Goal: Task Accomplishment & Management: Use online tool/utility

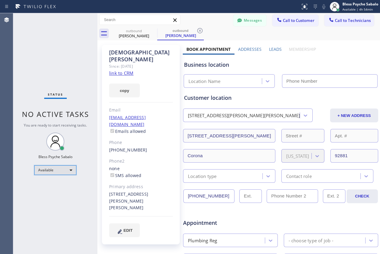
click at [55, 169] on div "Available" at bounding box center [55, 171] width 42 height 10
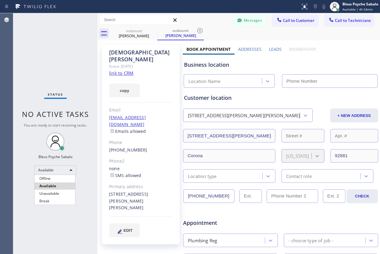
type input "[PHONE_NUMBER]"
click at [54, 190] on li "Available" at bounding box center [55, 186] width 41 height 7
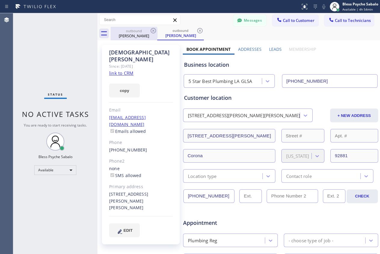
click at [115, 33] on div "[PERSON_NAME]" at bounding box center [133, 35] width 45 height 5
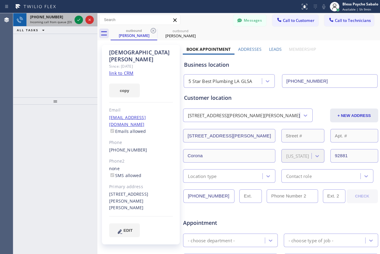
click at [60, 14] on div "[PHONE_NUMBER]" at bounding box center [51, 16] width 42 height 5
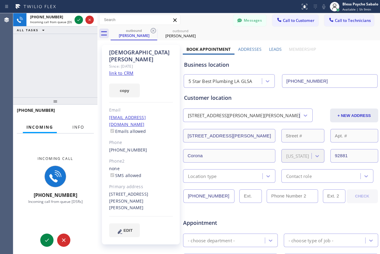
click at [71, 129] on button "Info" at bounding box center [78, 128] width 19 height 12
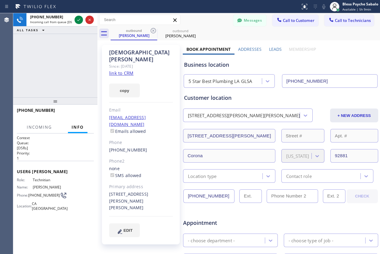
click at [79, 73] on div "[PHONE_NUMBER] Incoming call from queue [DSRs] ALL TASKS ALL TASKS ACTIVE TASKS…" at bounding box center [55, 55] width 84 height 84
click at [152, 30] on icon at bounding box center [153, 30] width 7 height 7
click at [0, 0] on icon at bounding box center [0, 0] width 0 height 0
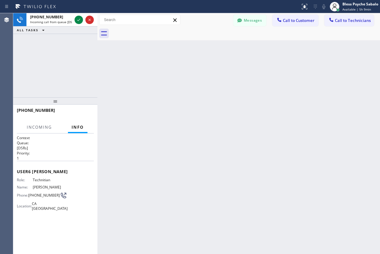
click at [152, 30] on div at bounding box center [246, 34] width 270 height 14
click at [156, 36] on div at bounding box center [246, 34] width 270 height 14
click at [37, 128] on span "Incoming" at bounding box center [39, 127] width 25 height 5
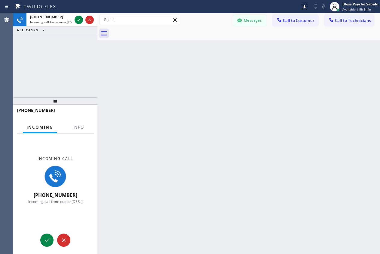
drag, startPoint x: 86, startPoint y: 86, endPoint x: 80, endPoint y: 71, distance: 16.2
click at [86, 86] on div "[PHONE_NUMBER] Incoming call from queue [DSRs] ALL TASKS ALL TASKS ACTIVE TASKS…" at bounding box center [55, 55] width 84 height 84
click at [221, 196] on div "Back to Dashboard Change Sender ID Customers Technicians RB [PERSON_NAME] [DATE…" at bounding box center [239, 133] width 283 height 241
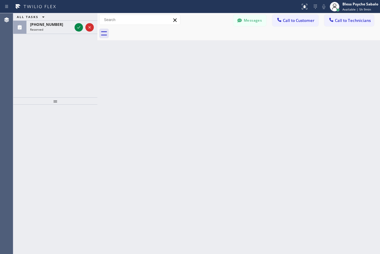
click at [64, 69] on div "ALL TASKS ALL TASKS ACTIVE TASKS TASKS IN WRAP UP [PHONE_NUMBER] Reserved" at bounding box center [55, 55] width 84 height 84
drag, startPoint x: 63, startPoint y: 102, endPoint x: 64, endPoint y: 49, distance: 53.6
click at [64, 99] on div at bounding box center [55, 101] width 84 height 7
click at [55, 22] on div "[PHONE_NUMBER] Reserved" at bounding box center [49, 27] width 47 height 13
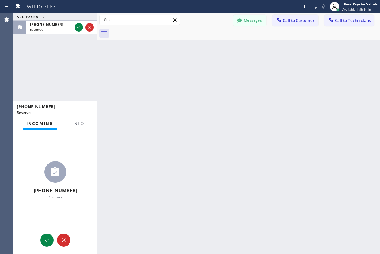
click at [119, 121] on div "Back to Dashboard Change Sender ID Customers Technicians RB [PERSON_NAME] [DATE…" at bounding box center [239, 133] width 283 height 241
click at [79, 125] on span "Info" at bounding box center [79, 123] width 12 height 5
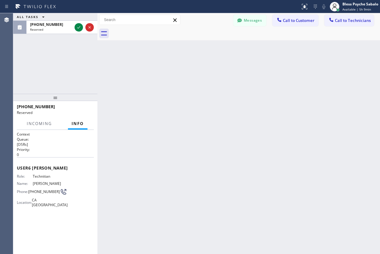
click at [83, 69] on div "ALL TASKS ALL TASKS ACTIVE TASKS TASKS IN WRAP UP [PHONE_NUMBER] Reserved" at bounding box center [55, 53] width 84 height 81
drag, startPoint x: 50, startPoint y: 95, endPoint x: 53, endPoint y: 97, distance: 3.9
click at [51, 97] on div at bounding box center [55, 97] width 84 height 7
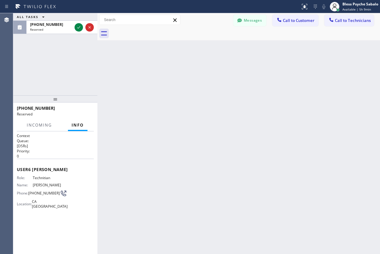
click at [55, 98] on div at bounding box center [55, 98] width 84 height 7
click at [56, 99] on div at bounding box center [55, 98] width 84 height 7
click at [82, 57] on div "ALL TASKS ALL TASKS ACTIVE TASKS TASKS IN WRAP UP [PHONE_NUMBER] Reserved" at bounding box center [55, 54] width 84 height 82
click at [80, 27] on icon at bounding box center [78, 27] width 7 height 7
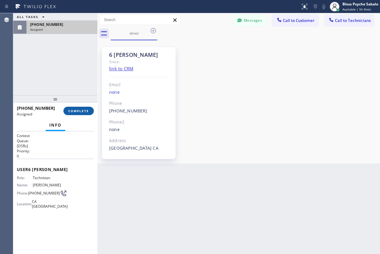
click at [101, 63] on div "6 [PERSON_NAME] Since: link to CRM Email none Phone [PHONE_NUMBER] Outbound cal…" at bounding box center [141, 102] width 84 height 120
click at [78, 115] on button "COMPLETE" at bounding box center [78, 111] width 30 height 8
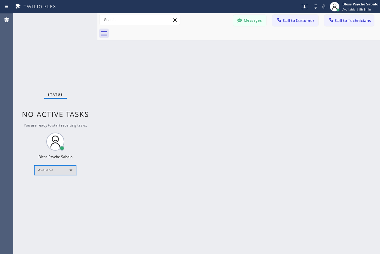
click at [60, 172] on div "Available" at bounding box center [55, 171] width 42 height 10
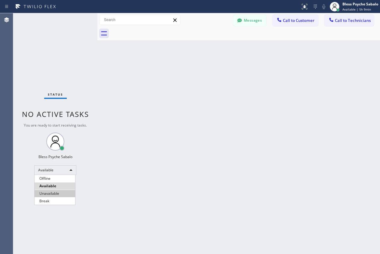
click at [60, 193] on li "Unavailable" at bounding box center [55, 193] width 41 height 7
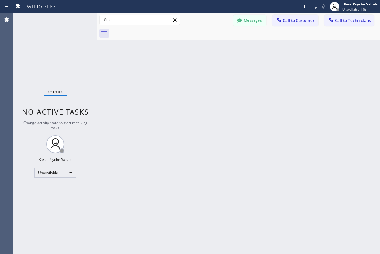
click at [113, 152] on div "Back to Dashboard Change Sender ID Customers Technicians RB [PERSON_NAME] [DATE…" at bounding box center [239, 133] width 283 height 241
